Goal: Task Accomplishment & Management: Manage account settings

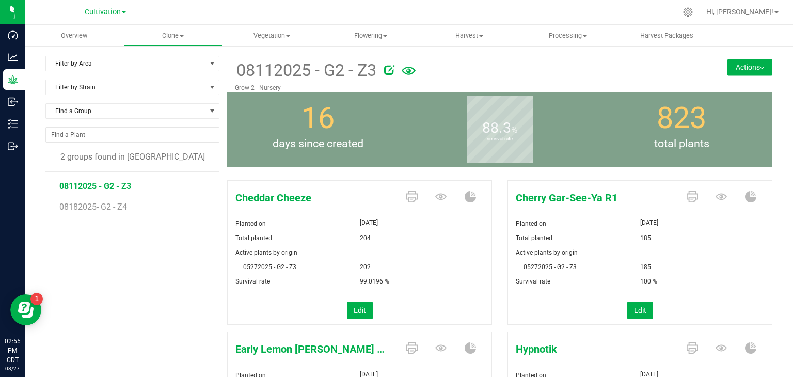
scroll to position [155, 0]
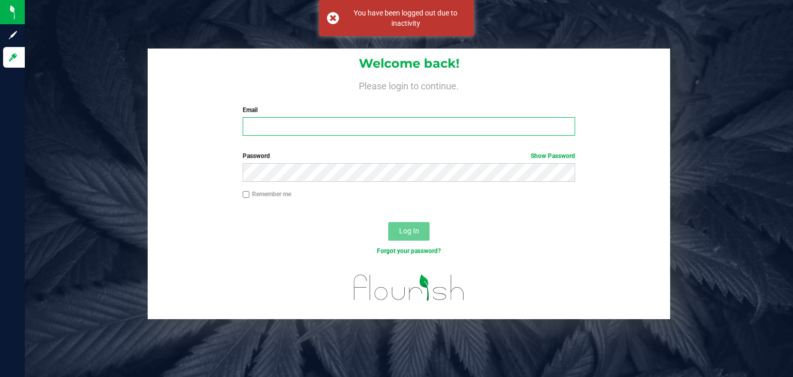
type input "[PERSON_NAME][EMAIL_ADDRESS][DOMAIN_NAME]"
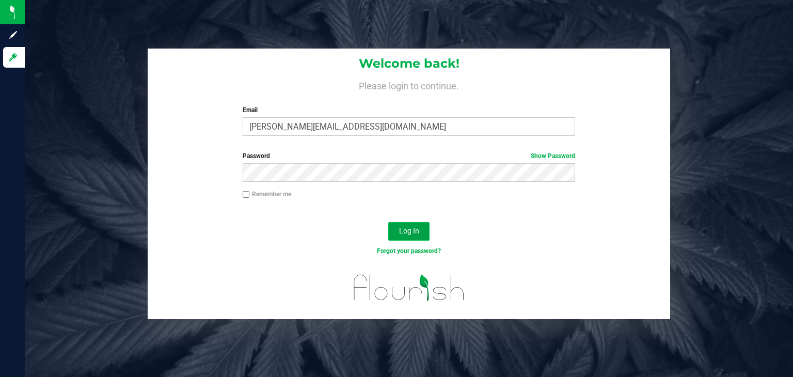
click at [412, 224] on button "Log In" at bounding box center [408, 231] width 41 height 19
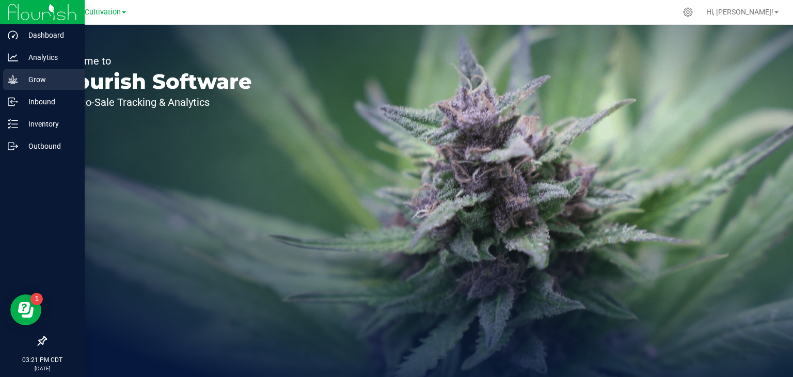
click at [34, 72] on div "Grow" at bounding box center [44, 79] width 82 height 21
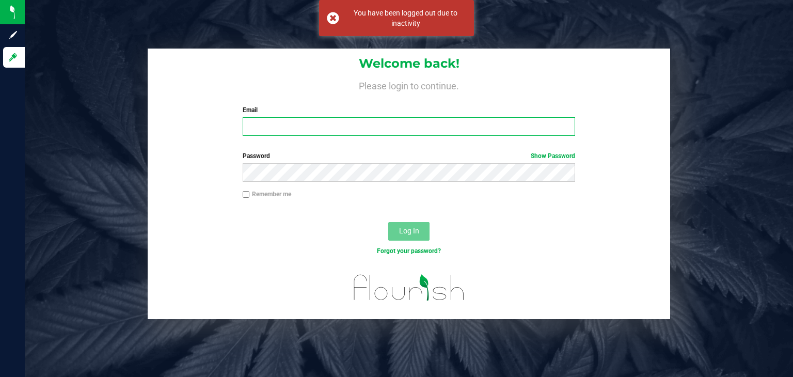
type input "[PERSON_NAME][EMAIL_ADDRESS][DOMAIN_NAME]"
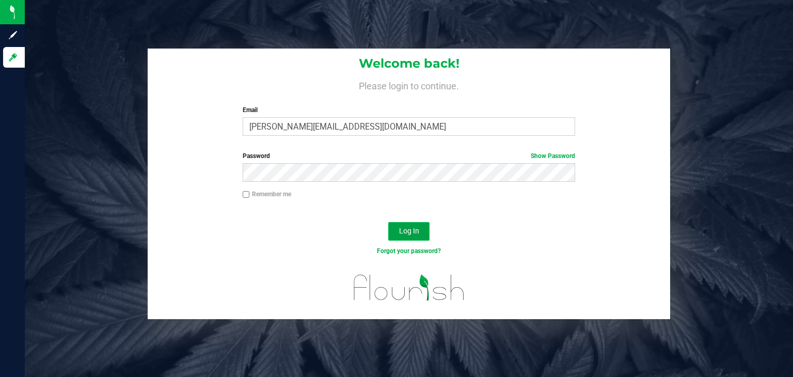
click at [411, 234] on span "Log In" at bounding box center [409, 231] width 20 height 8
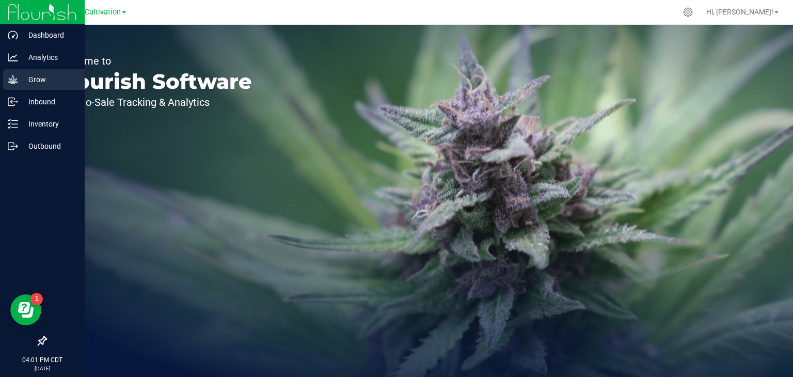
click at [25, 83] on p "Grow" at bounding box center [49, 79] width 62 height 12
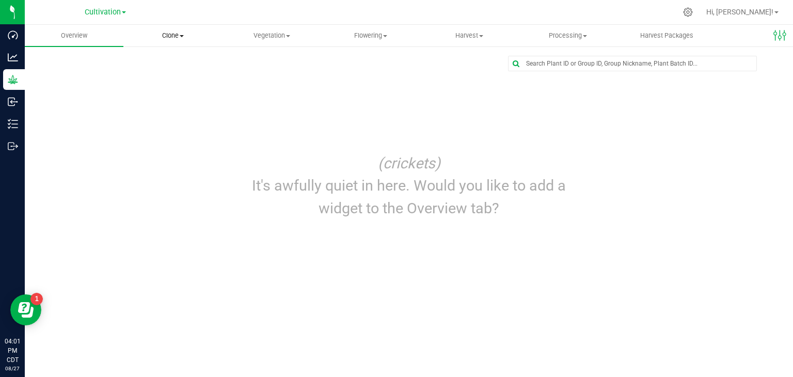
click at [176, 44] on uib-tab-heading "Clone Create plants Cloning groups Cloning plants Apply to plants" at bounding box center [173, 35] width 98 height 21
click at [185, 72] on span "Cloning groups" at bounding box center [162, 74] width 78 height 9
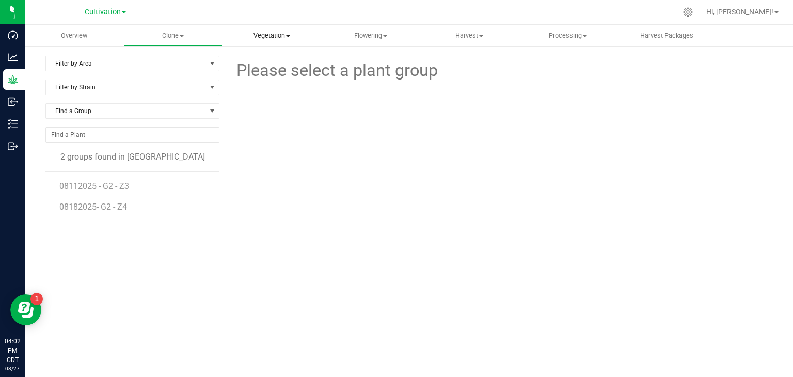
click at [269, 31] on span "Vegetation" at bounding box center [272, 35] width 98 height 9
click at [107, 195] on li "08182025- G2 - Z4" at bounding box center [135, 207] width 153 height 29
click at [116, 185] on span "08112025 - G2 - Z3" at bounding box center [95, 186] width 72 height 10
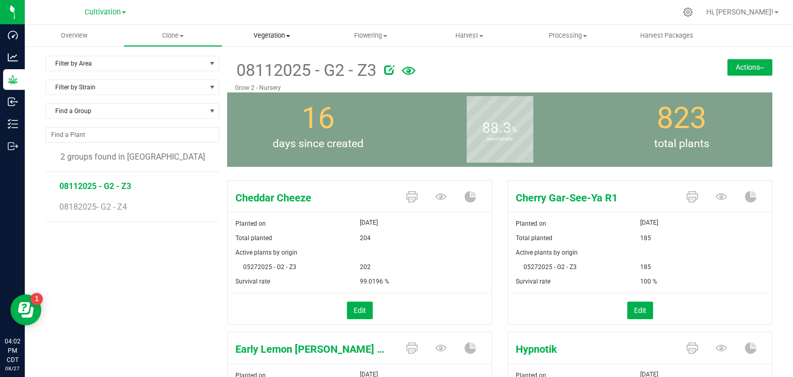
click at [284, 39] on span "Vegetation" at bounding box center [272, 35] width 99 height 9
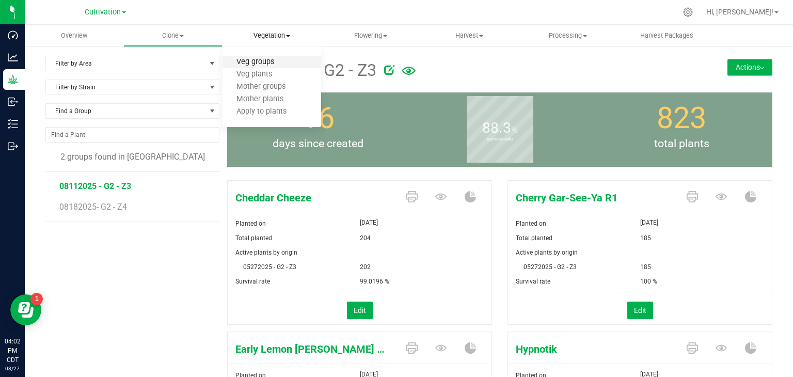
click at [276, 61] on span "Veg groups" at bounding box center [256, 62] width 66 height 9
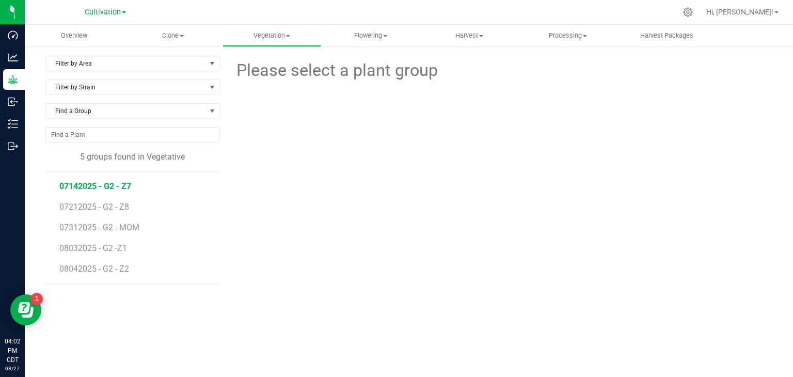
click at [128, 190] on span "07142025 - G2 - Z7" at bounding box center [95, 186] width 72 height 10
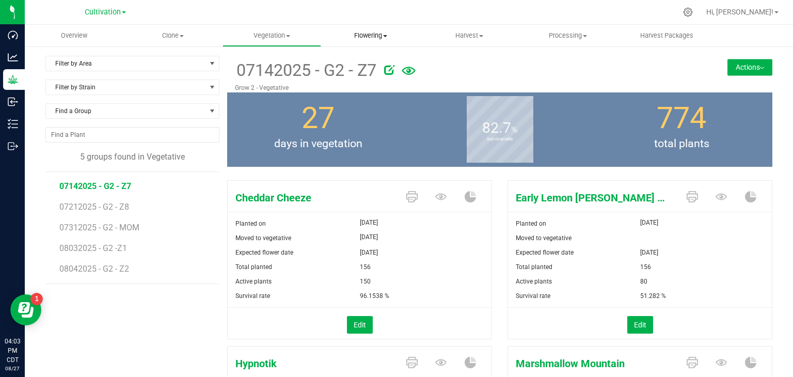
click at [377, 33] on span "Flowering" at bounding box center [371, 35] width 98 height 9
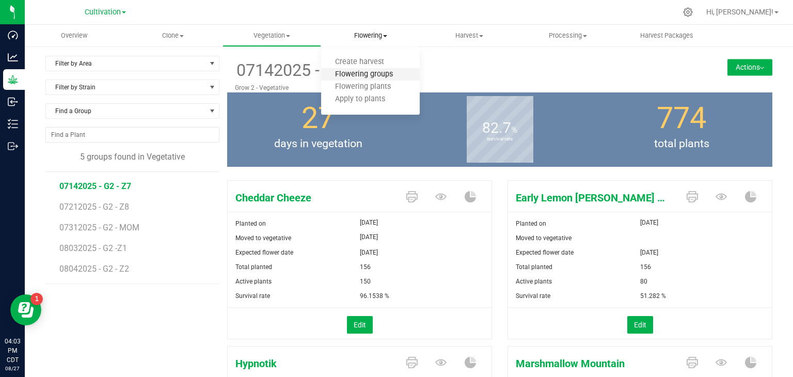
click at [375, 73] on span "Flowering groups" at bounding box center [364, 74] width 86 height 9
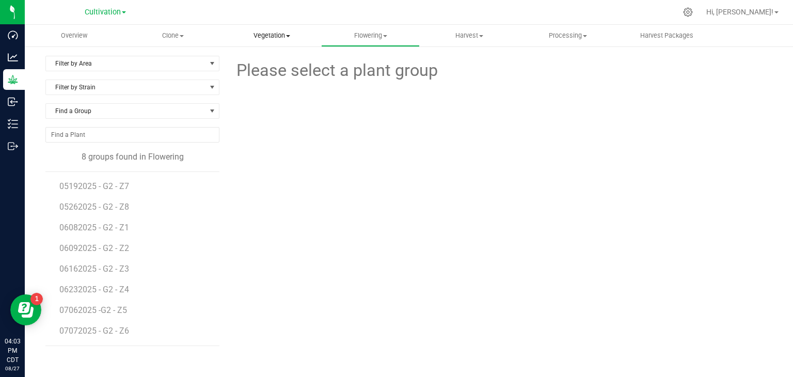
click at [283, 36] on span "Vegetation" at bounding box center [272, 35] width 98 height 9
click at [280, 59] on span "Veg groups" at bounding box center [256, 62] width 66 height 9
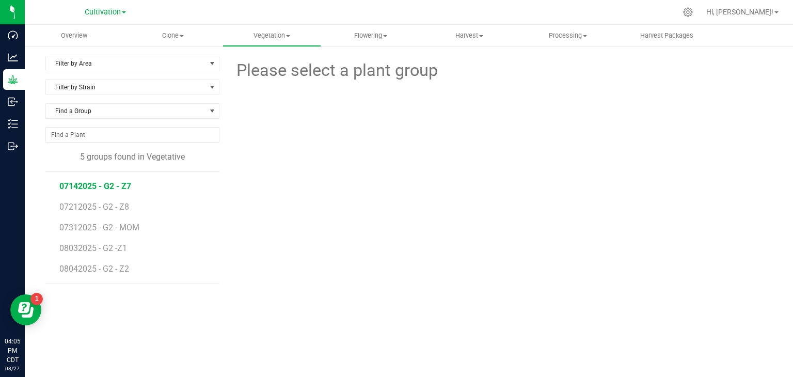
click at [120, 183] on span "07142025 - G2 - Z7" at bounding box center [95, 186] width 72 height 10
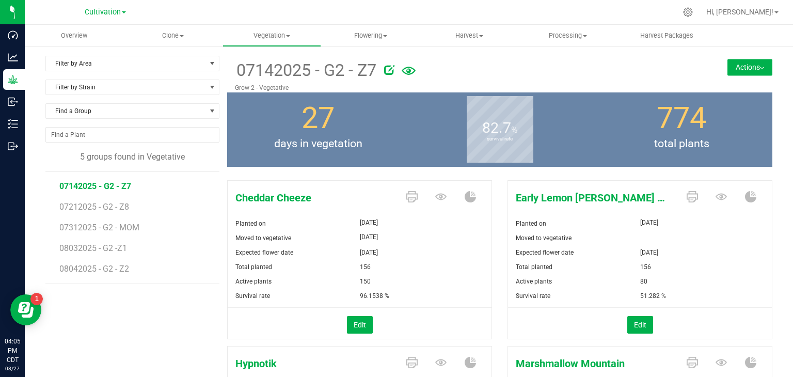
click at [752, 73] on button "Actions" at bounding box center [750, 67] width 45 height 17
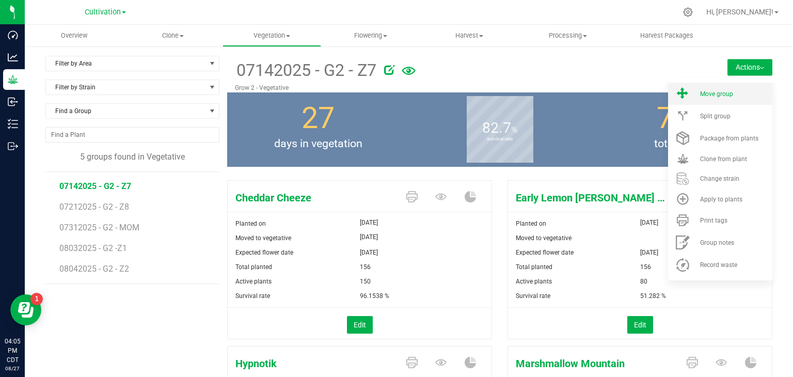
click at [742, 91] on div "Move group" at bounding box center [735, 93] width 70 height 7
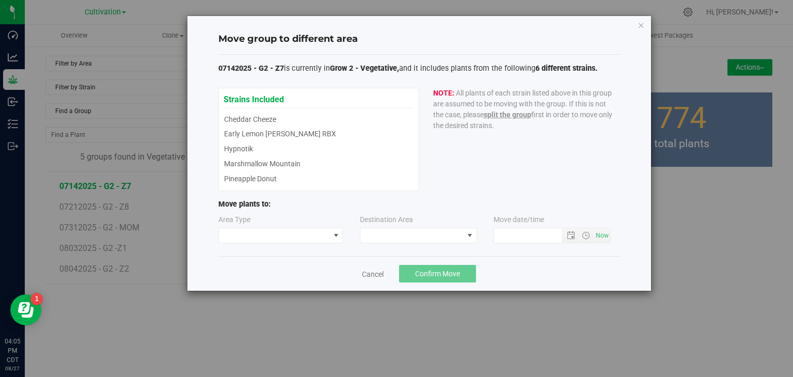
type input "[DATE] 4:05 PM"
click at [318, 238] on span at bounding box center [274, 235] width 111 height 14
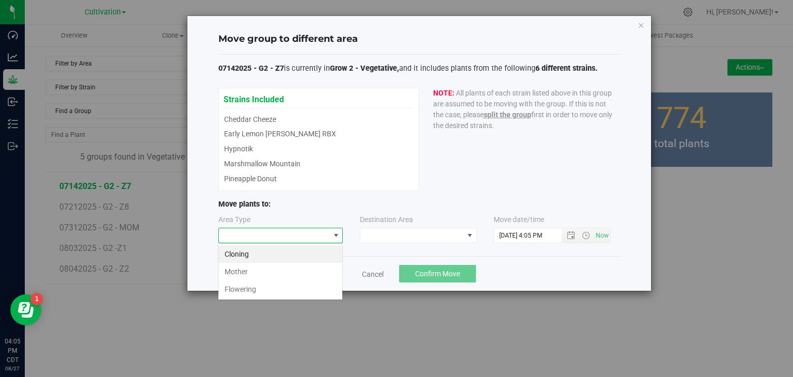
scroll to position [15, 124]
click at [281, 293] on li "Flowering" at bounding box center [281, 289] width 124 height 18
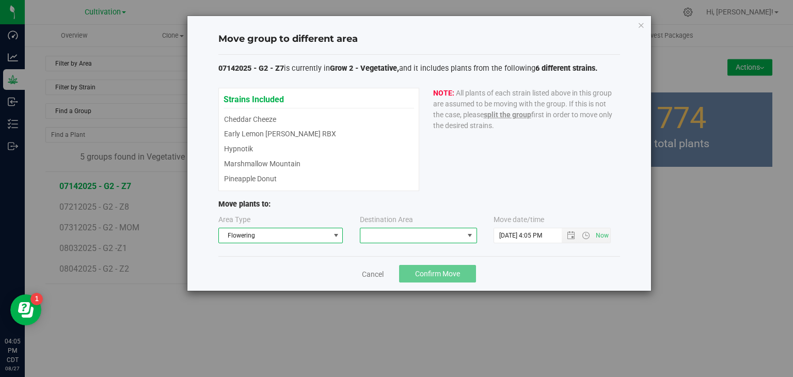
click at [433, 238] on span at bounding box center [412, 235] width 103 height 14
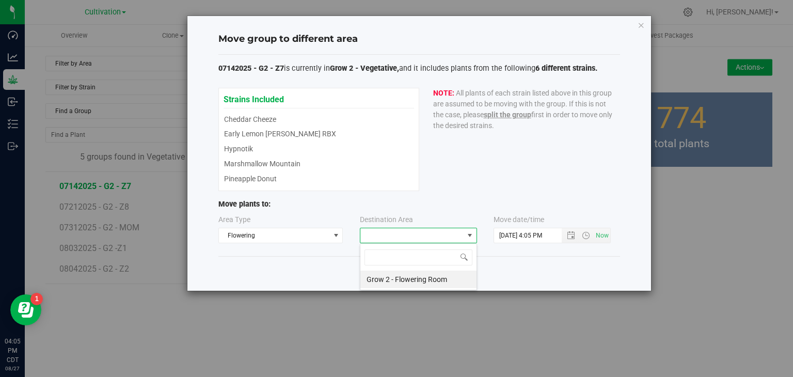
scroll to position [15, 117]
click at [430, 280] on li "Grow 2 - Flowering Room" at bounding box center [419, 280] width 116 height 18
click at [442, 273] on span "Confirm Move" at bounding box center [437, 274] width 45 height 8
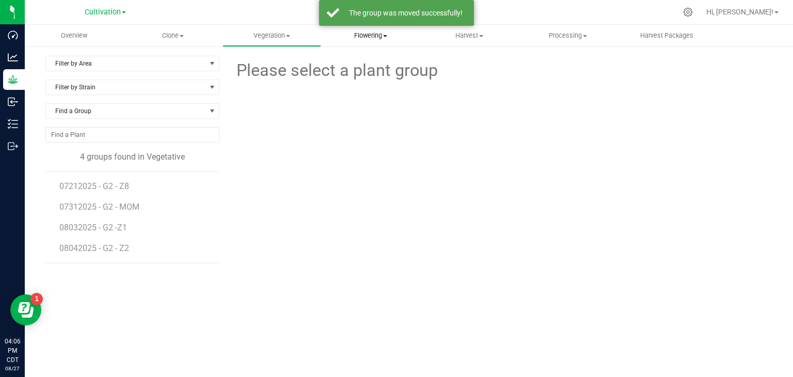
click at [355, 38] on span "Flowering" at bounding box center [371, 35] width 98 height 9
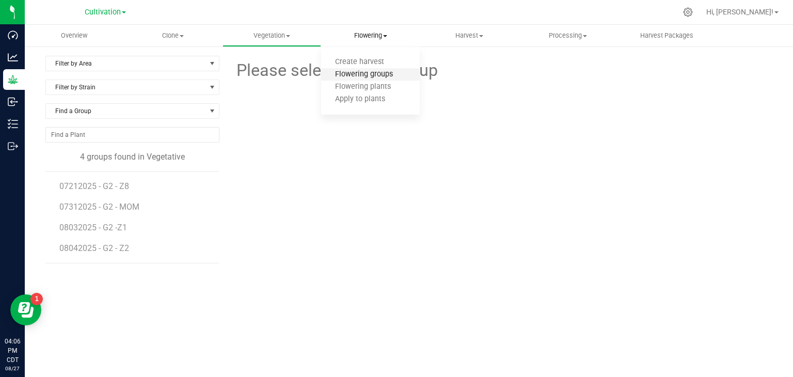
click at [373, 73] on span "Flowering groups" at bounding box center [364, 74] width 86 height 9
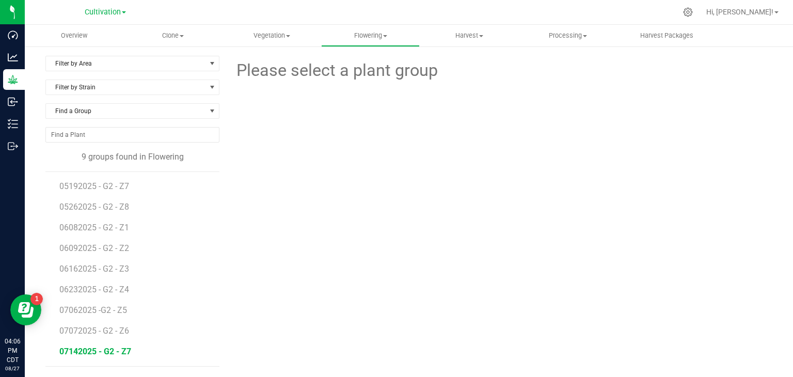
click at [128, 347] on span "07142025 - G2 - Z7" at bounding box center [95, 352] width 72 height 10
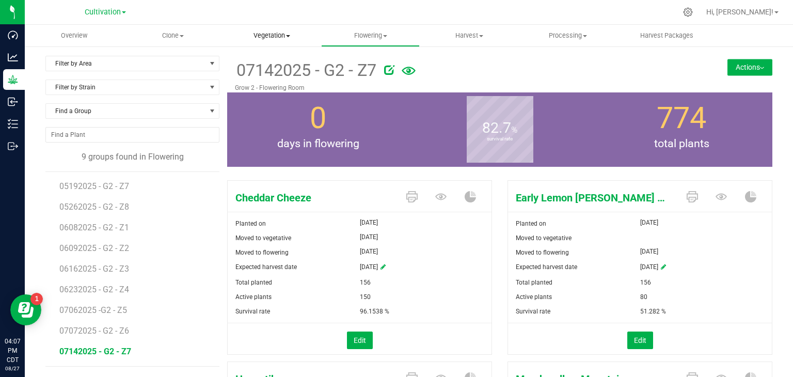
click at [285, 37] on span "Vegetation" at bounding box center [272, 35] width 98 height 9
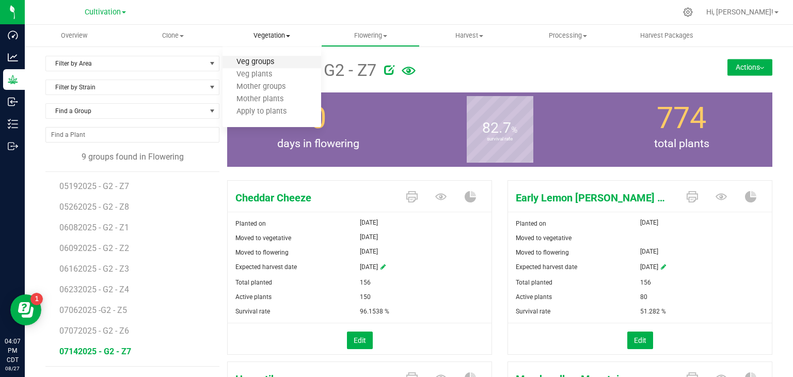
click at [265, 61] on span "Veg groups" at bounding box center [256, 62] width 66 height 9
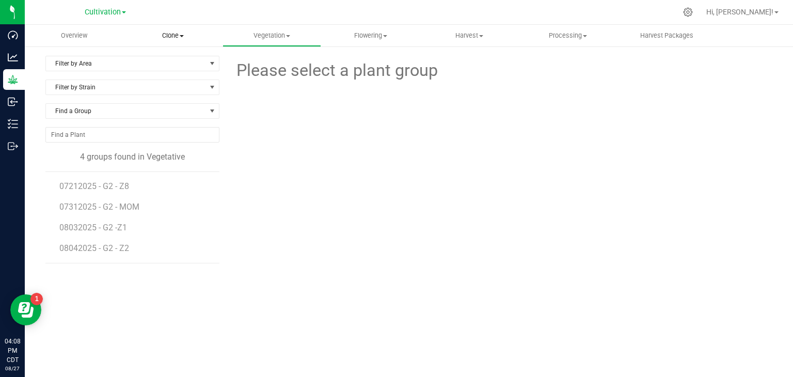
click at [180, 40] on span "Clone" at bounding box center [173, 35] width 98 height 9
click at [170, 74] on span "Cloning groups" at bounding box center [162, 74] width 78 height 9
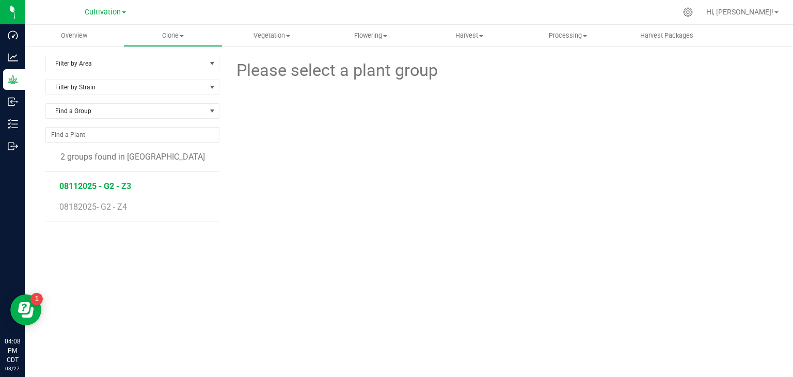
click at [116, 186] on span "08112025 - G2 - Z3" at bounding box center [95, 186] width 72 height 10
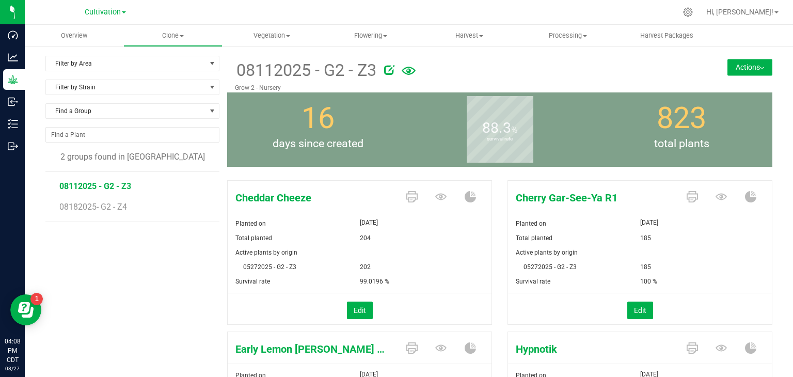
click at [162, 325] on div "Filter by Area Filter by Area All Clone Audit Grow 2 - Nursery Filter by Strain…" at bounding box center [136, 355] width 182 height 598
click at [282, 36] on span "Vegetation" at bounding box center [272, 35] width 98 height 9
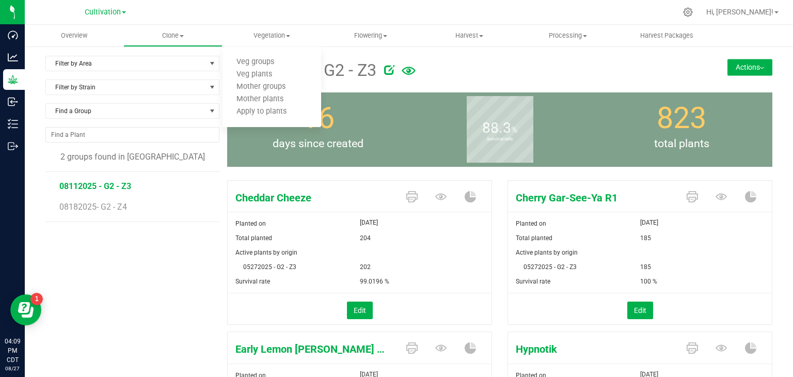
click at [109, 272] on div "Filter by Area Filter by Area All Clone Audit Grow 2 - Nursery Filter by Strain…" at bounding box center [136, 355] width 182 height 598
